Goal: Check status

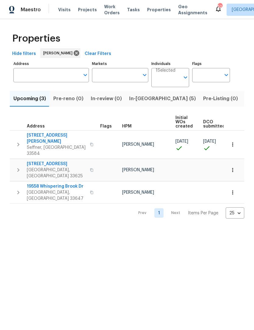
click at [39, 134] on span "[STREET_ADDRESS][PERSON_NAME]" at bounding box center [56, 139] width 59 height 12
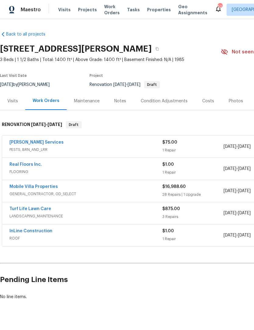
click at [22, 209] on link "Turf Life Lawn Care" at bounding box center [30, 209] width 42 height 4
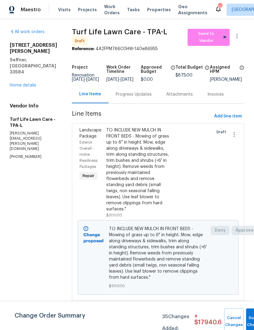
click at [121, 181] on div "TO INCLUDE NEW MULCH IN FRONT BEDS - Mowing of grass up to 6" in height. Mow, e…" at bounding box center [137, 169] width 63 height 85
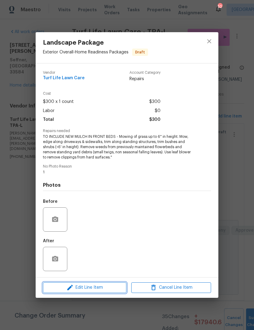
click at [68, 287] on icon "button" at bounding box center [69, 287] width 7 height 7
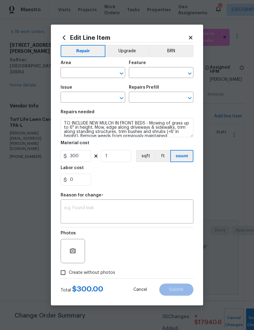
type input "Exterior Overall"
type input "Home Readiness Packages"
type input "Landscape Package"
type input "Initial landscaping package $300.00"
click at [74, 253] on icon "button" at bounding box center [73, 250] width 6 height 5
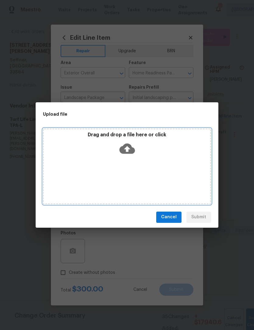
click at [103, 140] on div "Drag and drop a file here or click" at bounding box center [127, 145] width 166 height 26
